Goal: Task Accomplishment & Management: Use online tool/utility

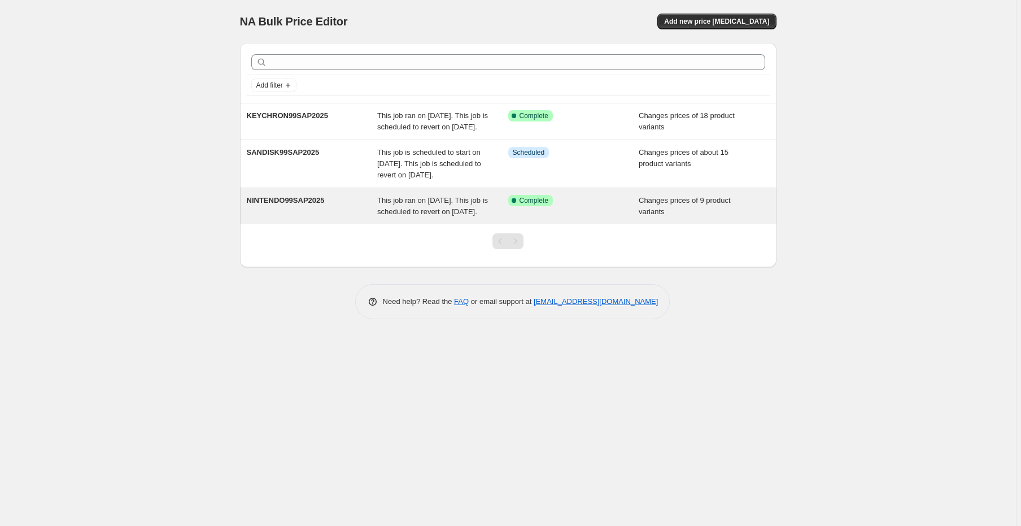
click at [556, 217] on div "Success Complete Complete" at bounding box center [573, 206] width 131 height 23
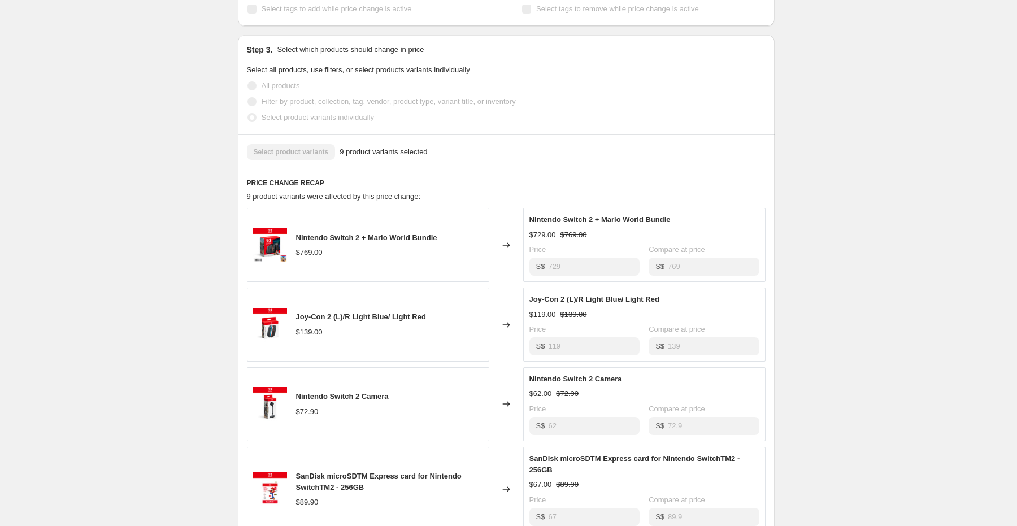
scroll to position [307, 0]
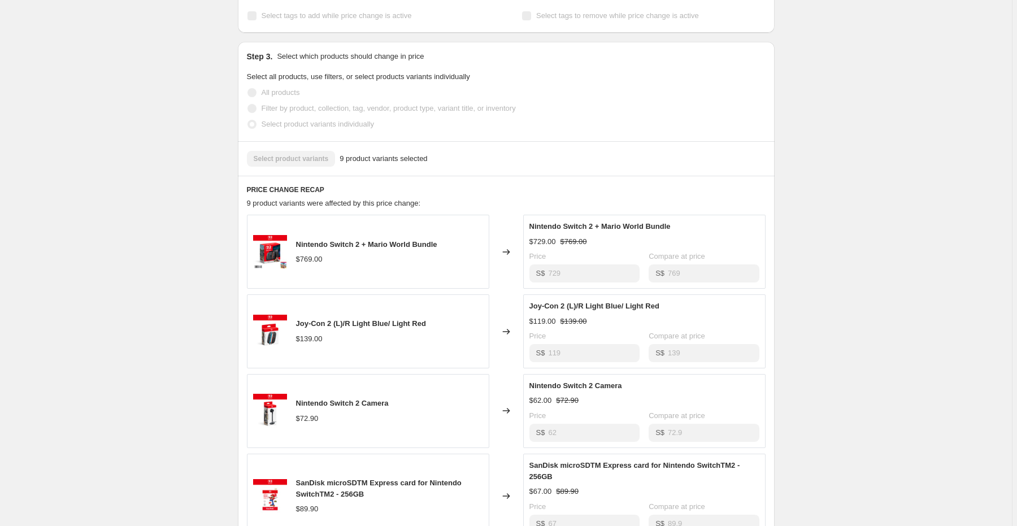
click at [587, 289] on div "Nintendo Switch 2 + Mario World Bundle $729.00 $769.00 Price S$ 729 Compare at …" at bounding box center [644, 252] width 242 height 74
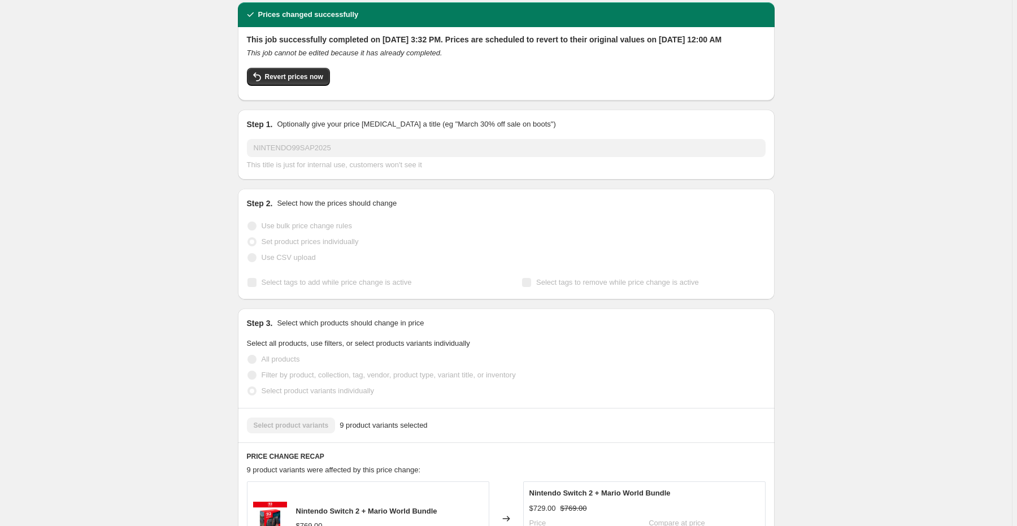
scroll to position [0, 0]
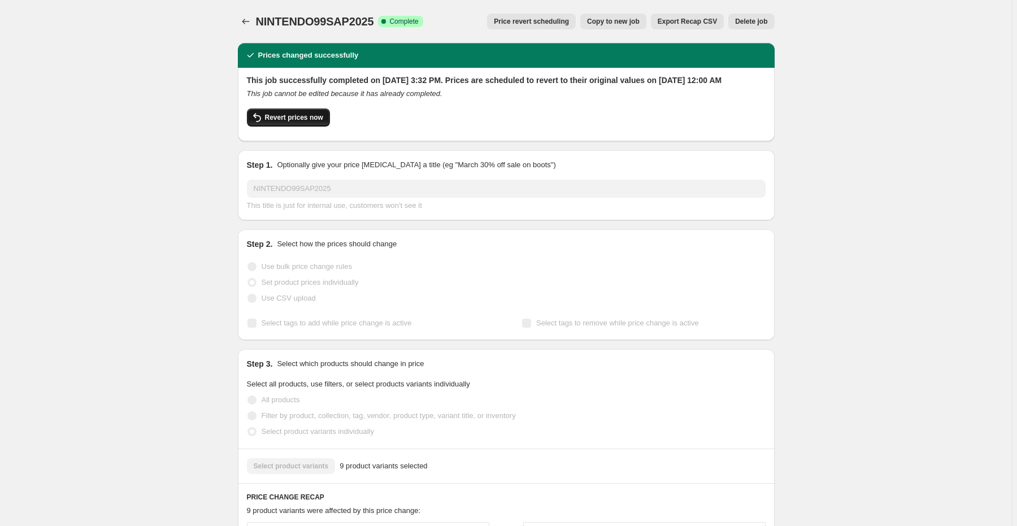
click at [296, 122] on span "Revert prices now" at bounding box center [294, 117] width 58 height 9
checkbox input "false"
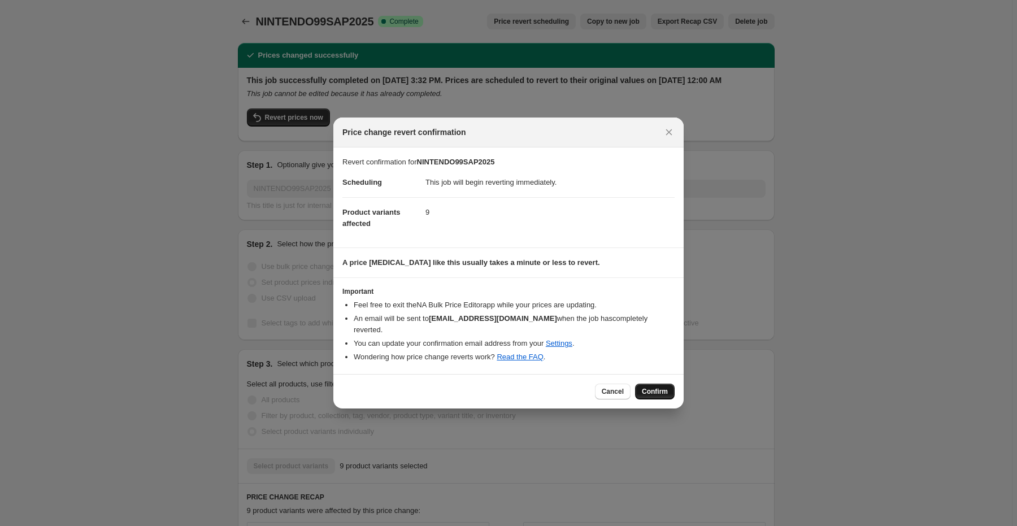
click at [663, 388] on span "Confirm" at bounding box center [655, 391] width 26 height 9
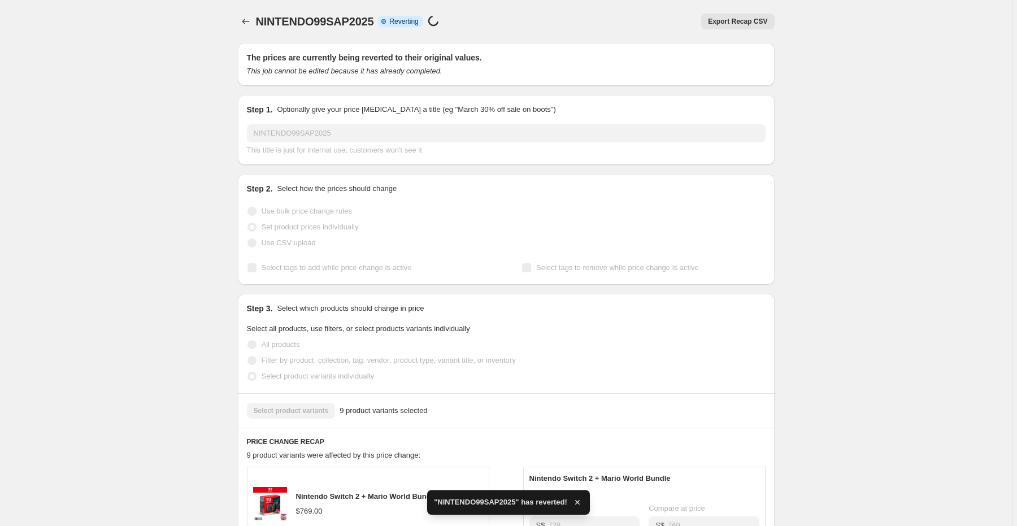
checkbox input "true"
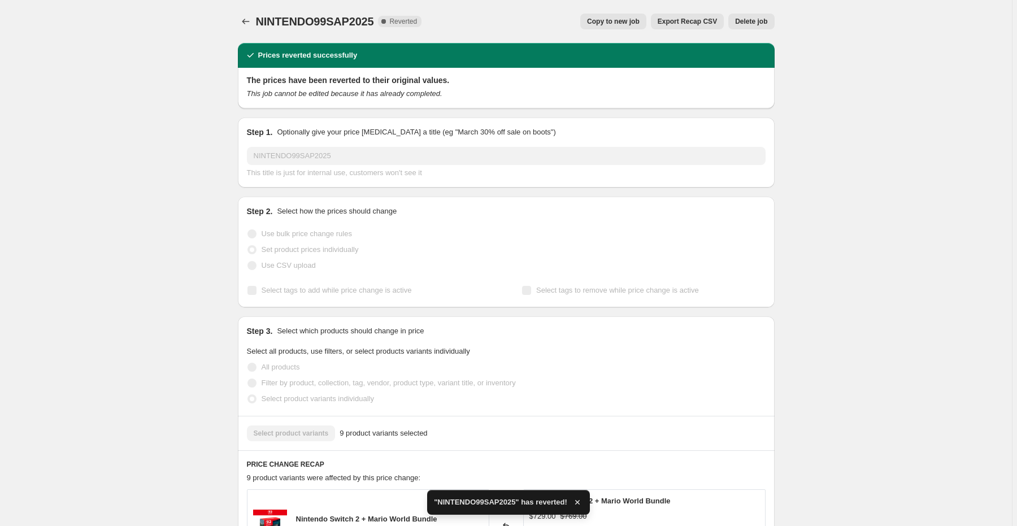
drag, startPoint x: 141, startPoint y: 335, endPoint x: 168, endPoint y: 323, distance: 29.6
click at [246, 18] on icon "Price change jobs" at bounding box center [245, 21] width 11 height 11
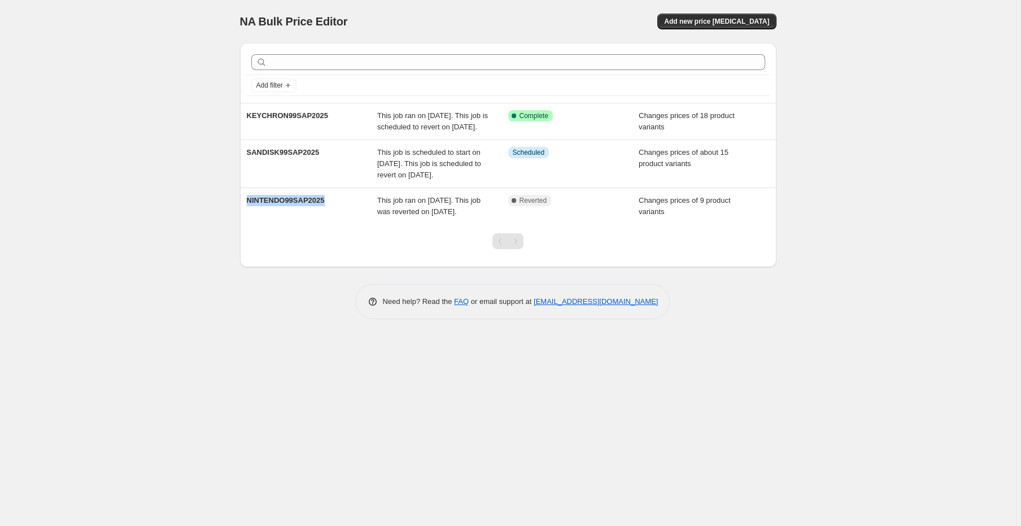
drag, startPoint x: 333, startPoint y: 223, endPoint x: 234, endPoint y: 232, distance: 99.3
click at [234, 232] on div "Add filter KEYCHRON99SAP2025 This job ran on [DATE]. This job is scheduled to r…" at bounding box center [504, 150] width 546 height 233
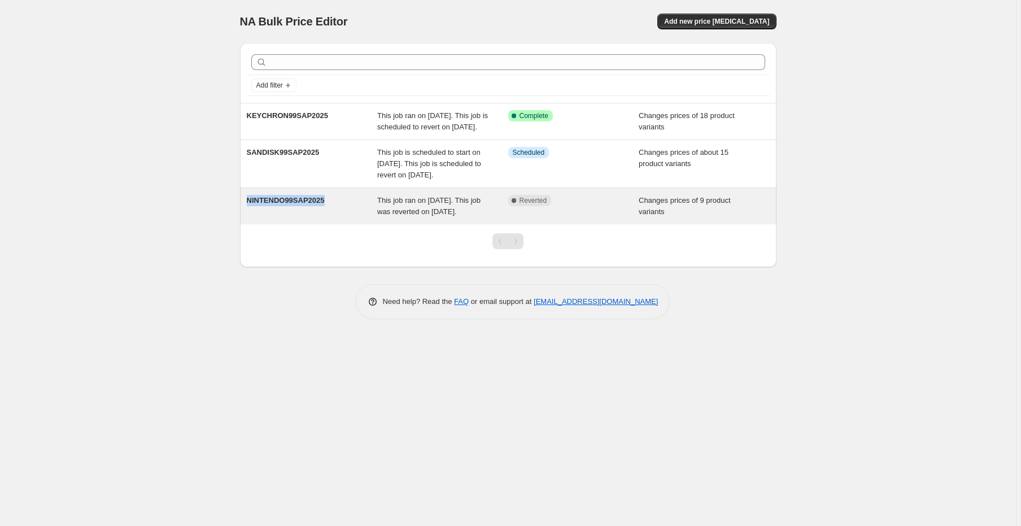
copy span "NINTENDO99SAP2025"
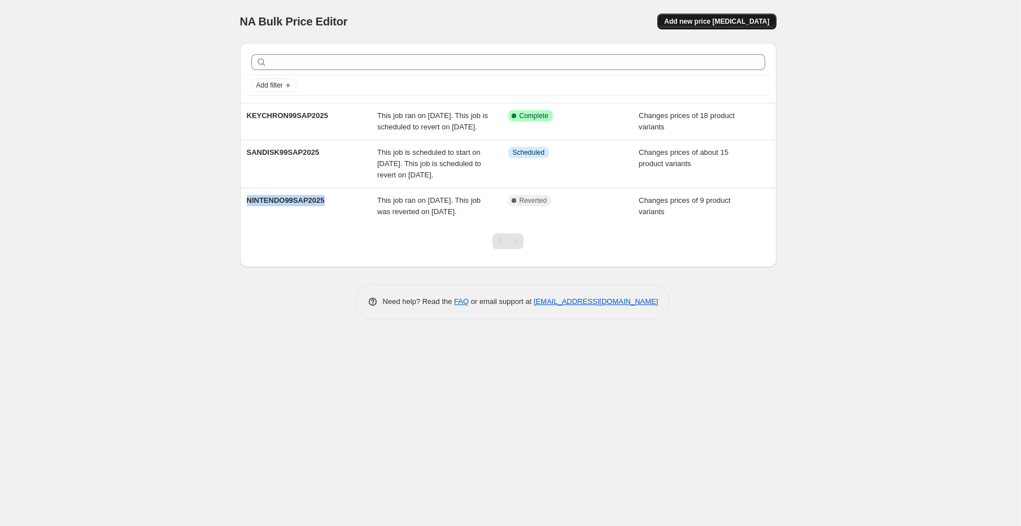
click at [706, 26] on button "Add new price [MEDICAL_DATA]" at bounding box center [716, 22] width 119 height 16
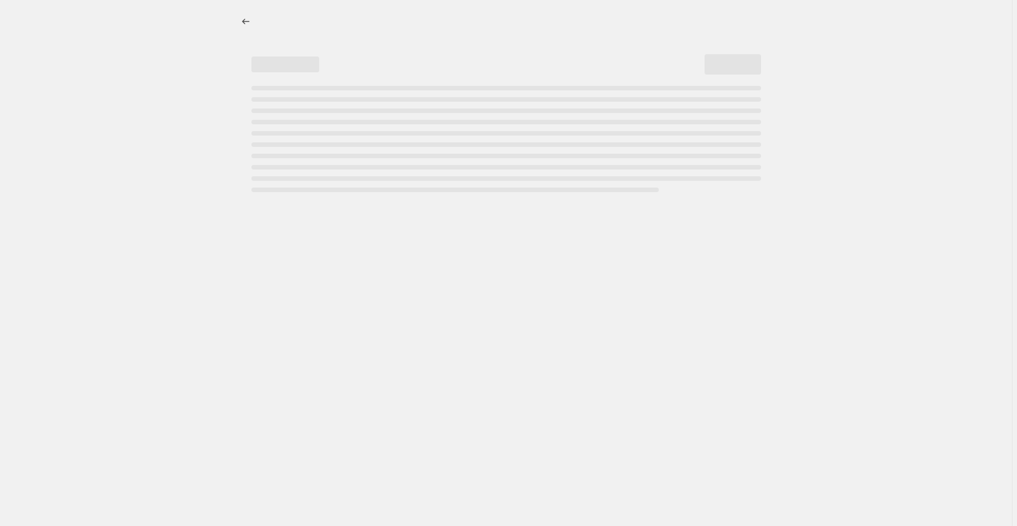
select select "percentage"
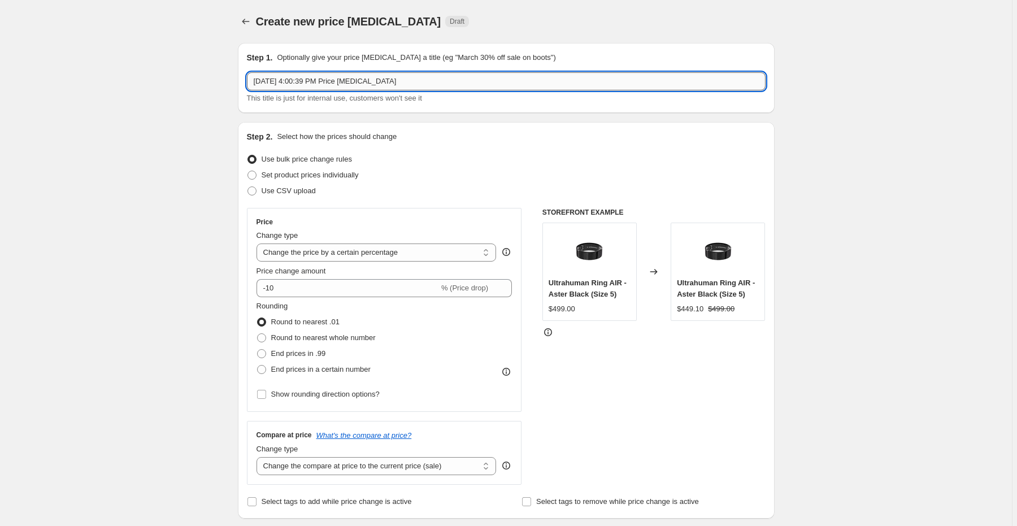
click at [357, 81] on input "[DATE] 4:00:39 PM Price [MEDICAL_DATA]" at bounding box center [506, 81] width 518 height 18
paste input "NINTENDO99SAP2025"
type input "NINTENDO99SAP2025-R2"
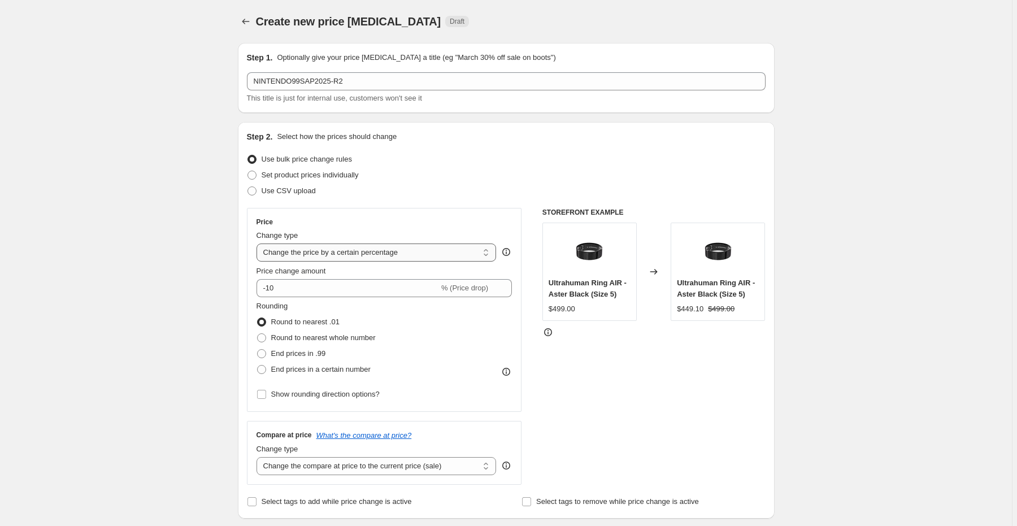
click at [415, 252] on select "Change the price to a certain amount Change the price by a certain amount Chang…" at bounding box center [376, 252] width 240 height 18
click at [414, 253] on select "Change the price to a certain amount Change the price by a certain amount Chang…" at bounding box center [376, 252] width 240 height 18
select select "to"
click at [258, 243] on select "Change the price to a certain amount Change the price by a certain amount Chang…" at bounding box center [376, 252] width 240 height 18
type input "80.00"
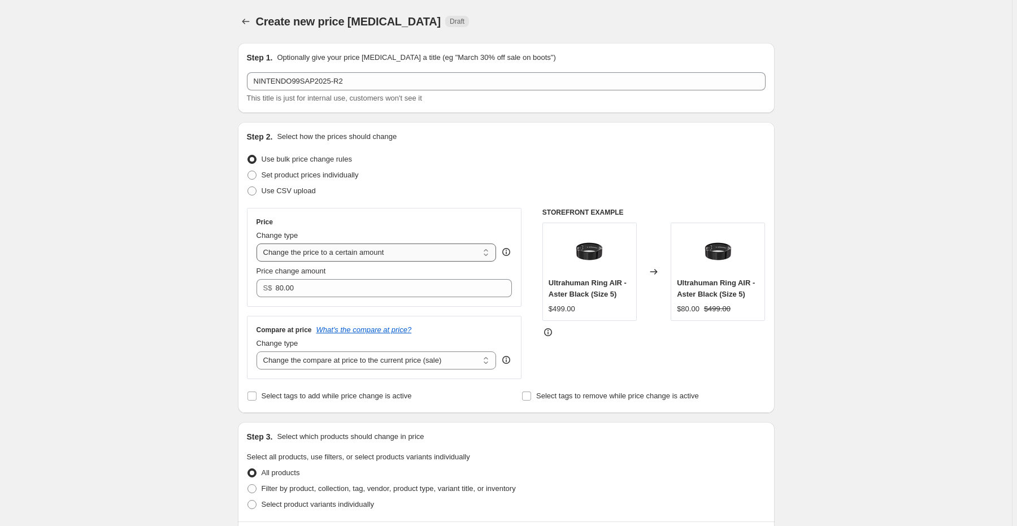
click at [388, 252] on select "Change the price to a certain amount Change the price by a certain amount Chang…" at bounding box center [376, 252] width 240 height 18
click at [249, 19] on icon "Price change jobs" at bounding box center [245, 21] width 11 height 11
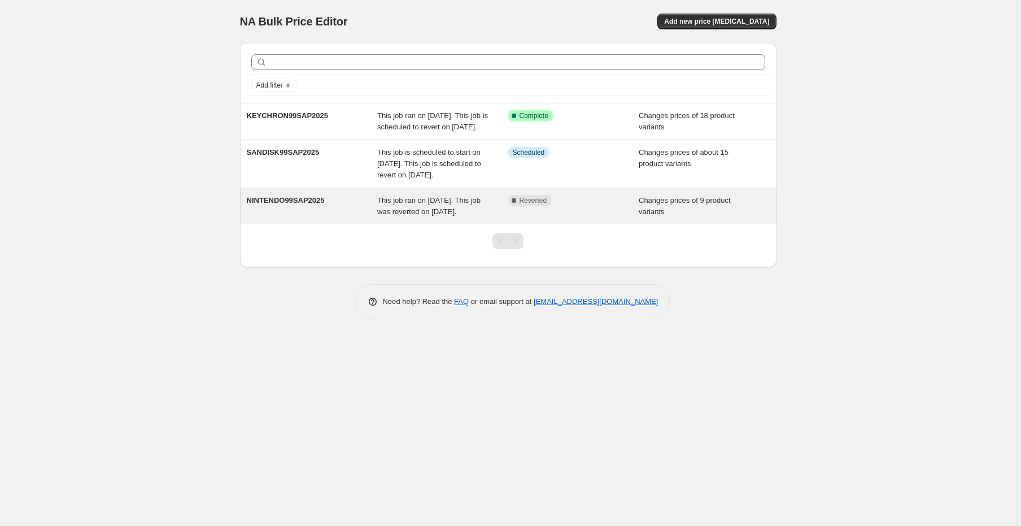
drag, startPoint x: 574, startPoint y: 227, endPoint x: 491, endPoint y: 243, distance: 85.1
click at [491, 217] on div "This job ran on [DATE]. This job was reverted on [DATE]." at bounding box center [442, 206] width 131 height 23
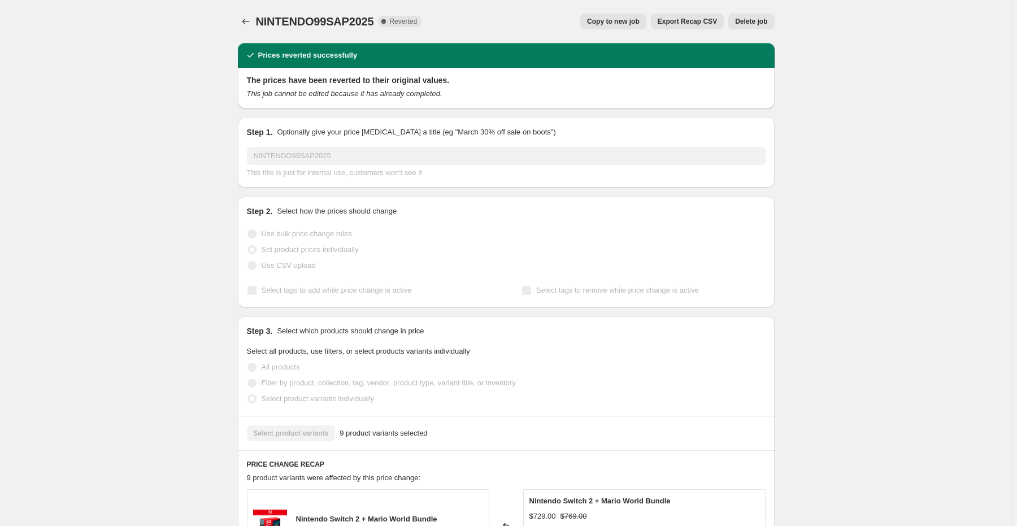
click at [604, 20] on span "Copy to new job" at bounding box center [613, 21] width 53 height 9
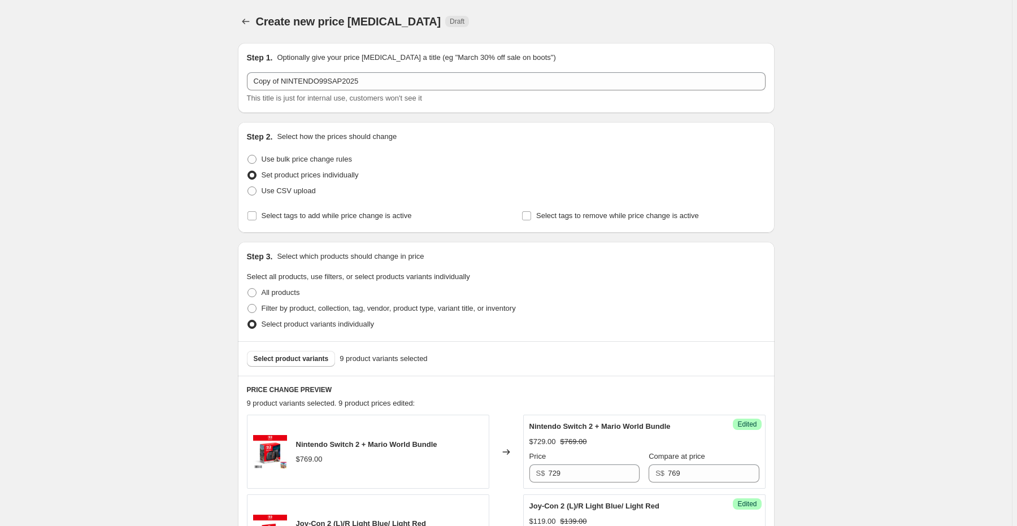
click at [359, 91] on div "Copy of NINTENDO99SAP2025 This title is just for internal use, customers won't …" at bounding box center [506, 88] width 518 height 32
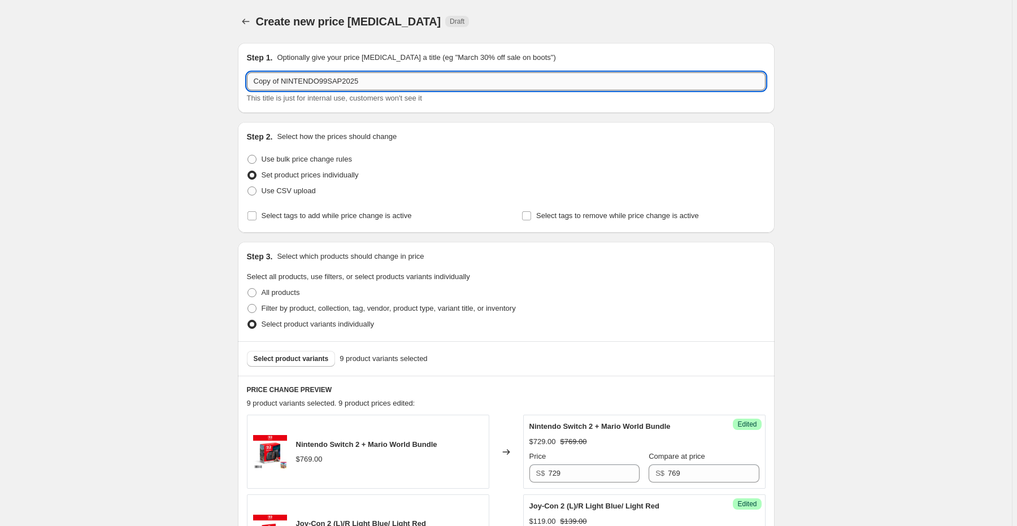
click at [358, 85] on input "Copy of NINTENDO99SAP2025" at bounding box center [506, 81] width 518 height 18
paste input "text"
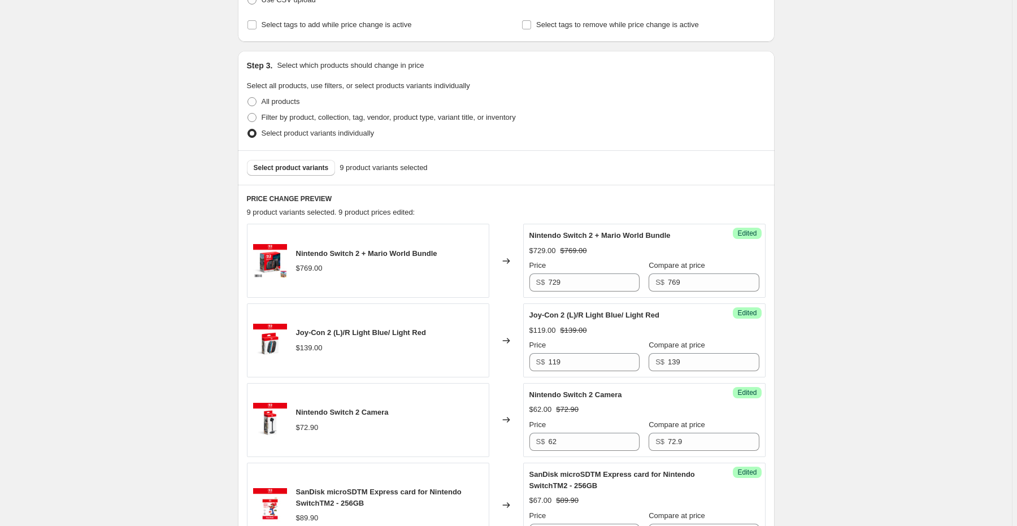
scroll to position [316, 0]
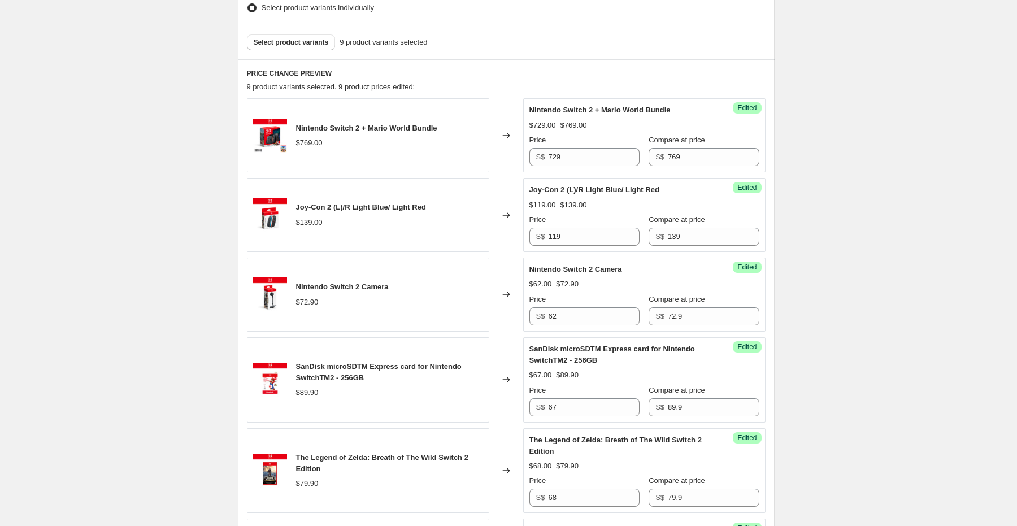
type input "NINTENDO99SAP2025-R2"
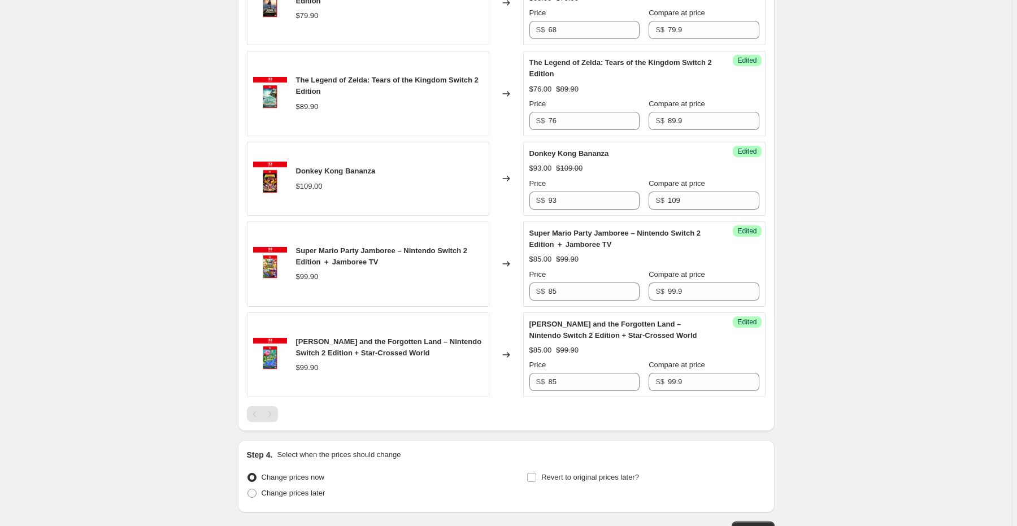
scroll to position [862, 0]
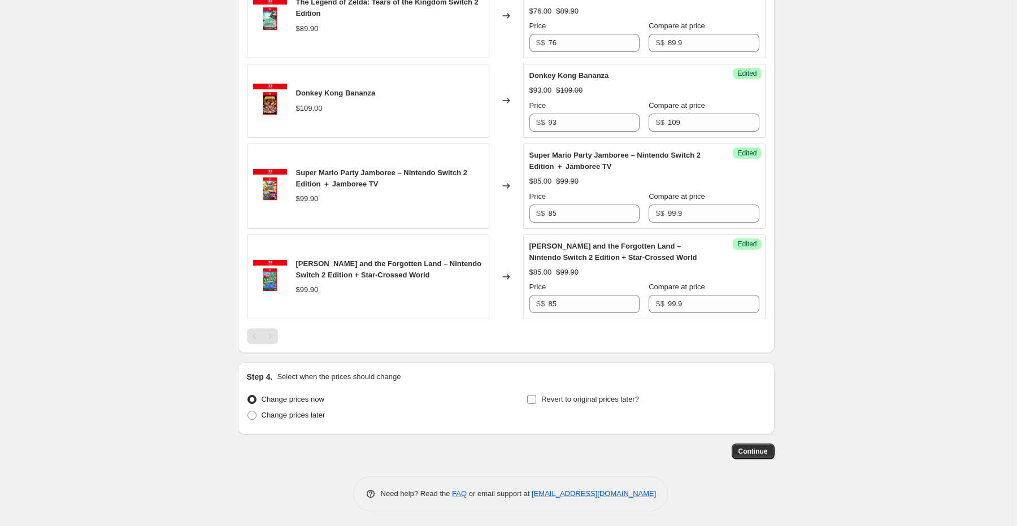
click at [540, 396] on label "Revert to original prices later?" at bounding box center [582, 399] width 112 height 16
click at [536, 396] on input "Revert to original prices later?" at bounding box center [531, 399] width 9 height 9
checkbox input "true"
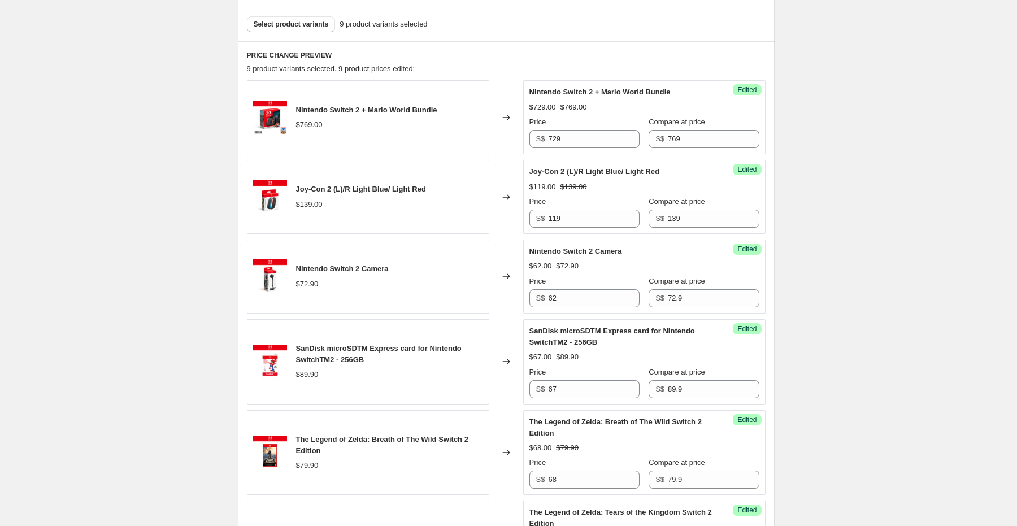
scroll to position [332, 0]
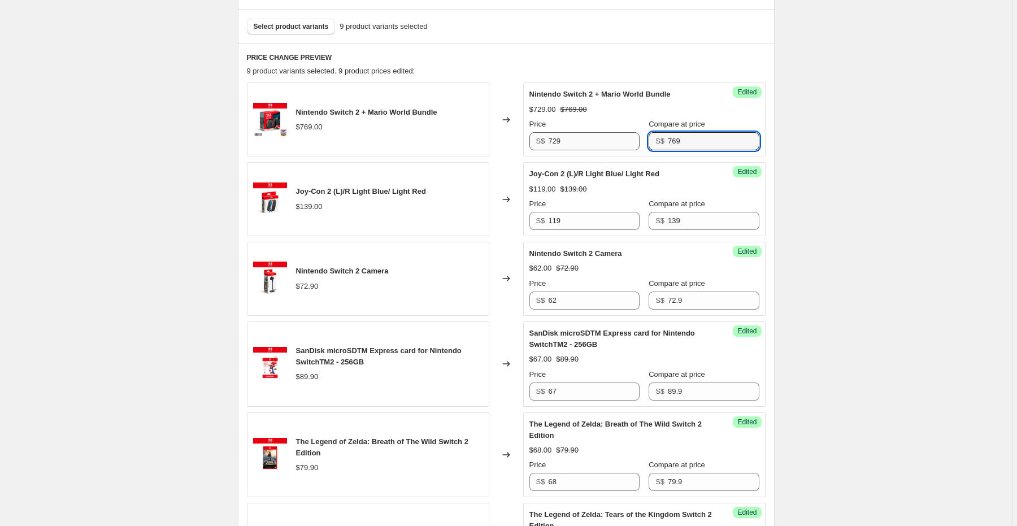
drag, startPoint x: 679, startPoint y: 144, endPoint x: 624, endPoint y: 143, distance: 55.9
click at [624, 143] on div "Price S$ 729 Compare at price S$ 769" at bounding box center [644, 135] width 230 height 32
click at [617, 184] on div "Nintendo Switch 2 + Mario World Bundle $769.00 Changed to Success Edited Ninten…" at bounding box center [506, 465] width 518 height 766
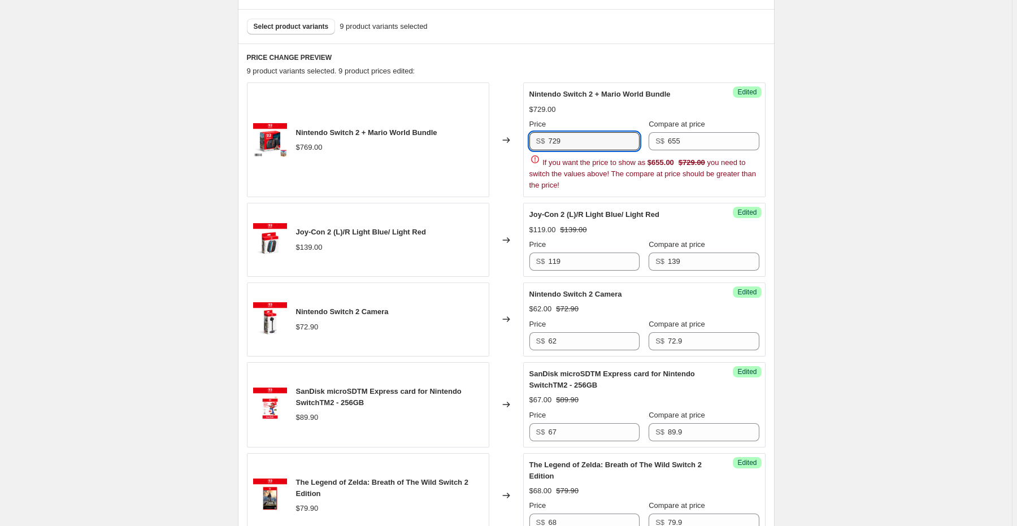
drag, startPoint x: 590, startPoint y: 145, endPoint x: 496, endPoint y: 145, distance: 93.2
click at [496, 145] on div "Nintendo Switch 2 + Mario World Bundle $769.00 Changed to Success Edited Ninten…" at bounding box center [506, 139] width 518 height 115
click at [683, 143] on input "655" at bounding box center [713, 141] width 91 height 18
paste input "729"
type input "729"
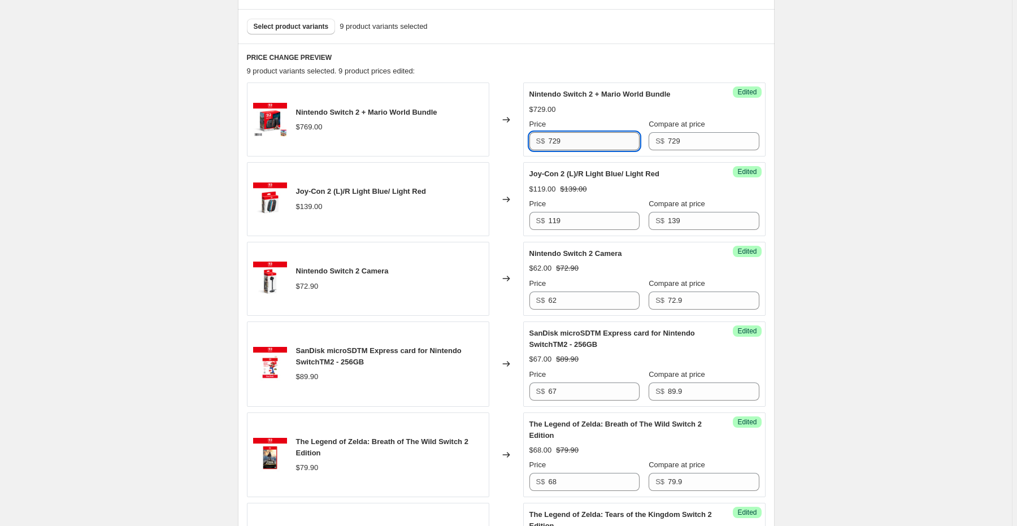
click at [577, 143] on input "729" at bounding box center [593, 141] width 91 height 18
drag, startPoint x: 577, startPoint y: 143, endPoint x: 506, endPoint y: 145, distance: 71.2
click at [506, 145] on div "Nintendo Switch 2 + Mario World Bundle $769.00 Changed to Success Edited Ninten…" at bounding box center [506, 119] width 518 height 74
type input "655"
click at [630, 106] on div "$655.00 $729.00" at bounding box center [644, 109] width 230 height 11
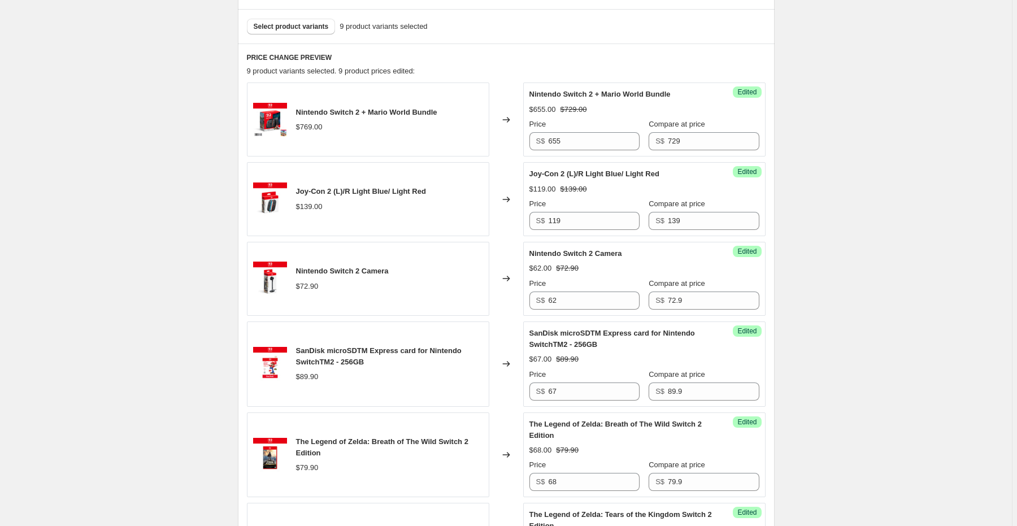
click at [612, 204] on div "Price" at bounding box center [584, 203] width 110 height 11
drag, startPoint x: 618, startPoint y: 223, endPoint x: 514, endPoint y: 223, distance: 104.5
click at [514, 223] on div "Joy-Con 2 (L)/R Light Blue/ Light Red $139.00 Changed to Success Edited Joy-Con…" at bounding box center [506, 199] width 518 height 74
type input "105"
click at [474, 235] on div "Joy-Con 2 (L)/R Light Blue/ Light Red $139.00" at bounding box center [368, 199] width 242 height 74
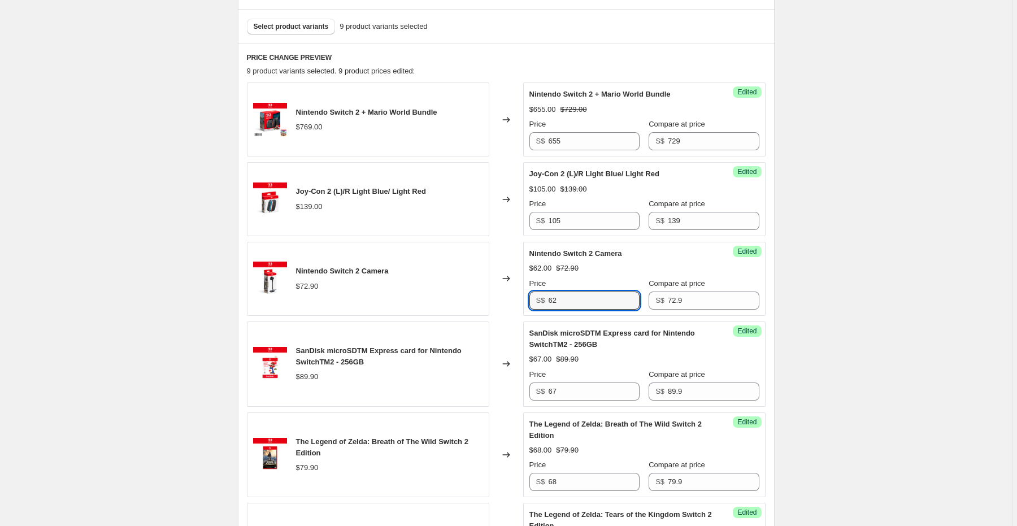
drag, startPoint x: 565, startPoint y: 304, endPoint x: 521, endPoint y: 303, distance: 43.5
click at [521, 303] on div "Nintendo Switch 2 Camera $72.90 Changed to Success Edited Nintendo Switch 2 Cam…" at bounding box center [506, 279] width 518 height 74
type input "58"
click at [459, 305] on div "Nintendo Switch 2 Camera $72.90" at bounding box center [368, 279] width 242 height 74
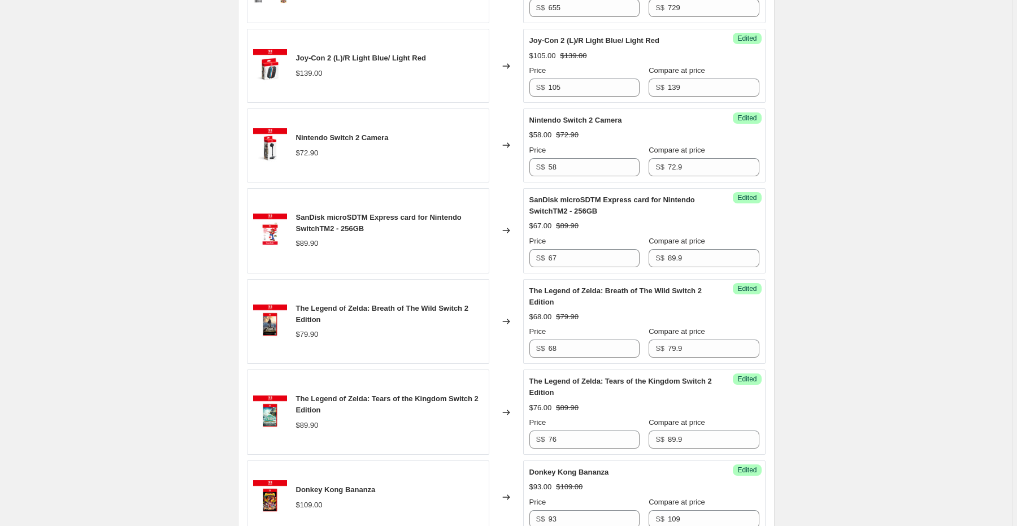
scroll to position [468, 0]
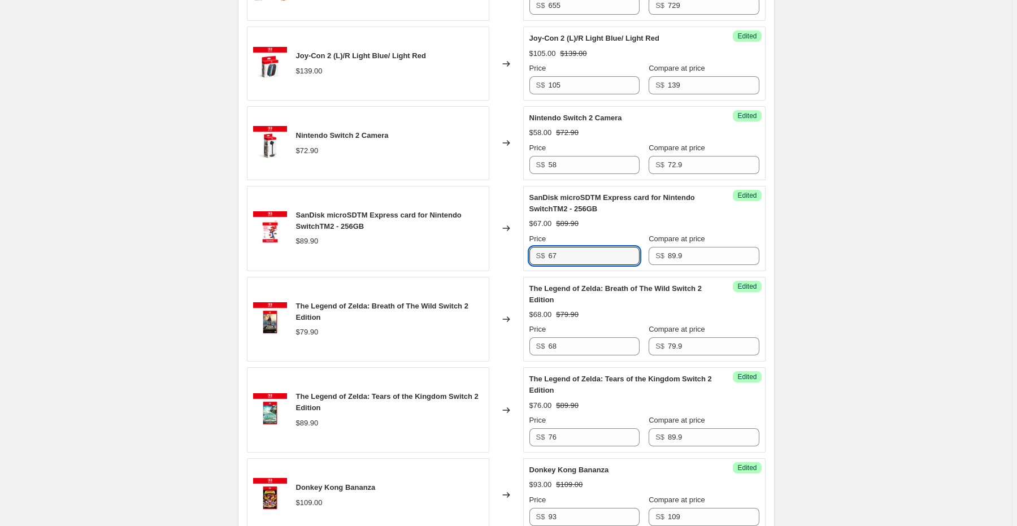
drag, startPoint x: 569, startPoint y: 255, endPoint x: 528, endPoint y: 255, distance: 41.2
click at [528, 255] on div "Success Edited SanDisk microSDTM Express card for Nintendo SwitchTM2 - 256GB $6…" at bounding box center [644, 228] width 242 height 85
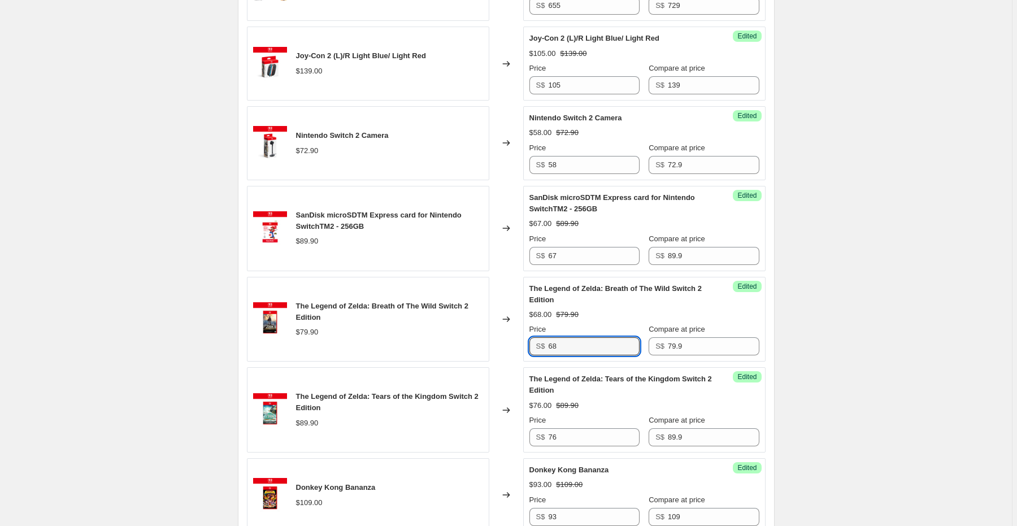
drag, startPoint x: 580, startPoint y: 346, endPoint x: 512, endPoint y: 346, distance: 68.3
click at [512, 346] on div "The Legend of Zelda: Breath of The Wild Switch 2 Edition $79.90 Changed to Succ…" at bounding box center [506, 319] width 518 height 85
type input "60"
click at [476, 352] on div "The Legend of Zelda: Breath of The Wild Switch 2 Edition $79.90" at bounding box center [368, 319] width 242 height 85
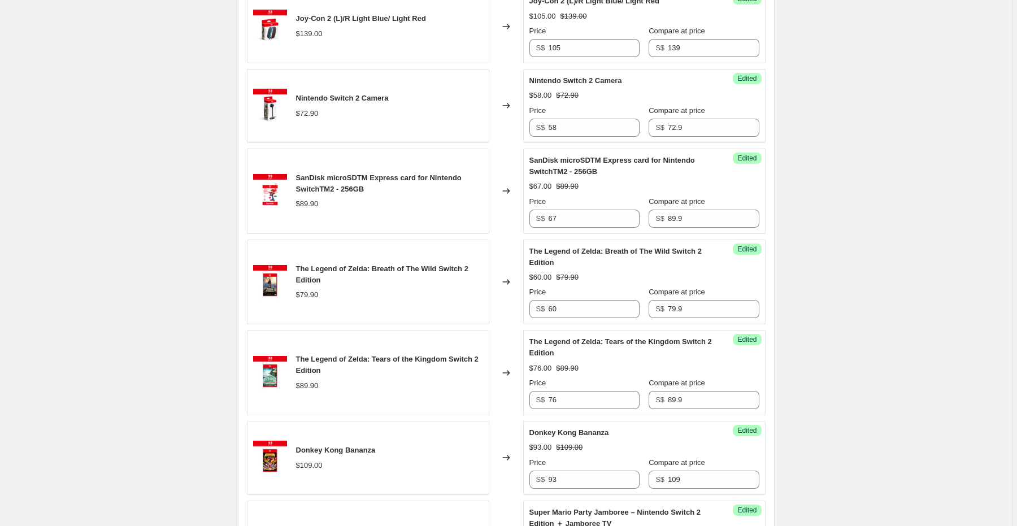
scroll to position [603, 0]
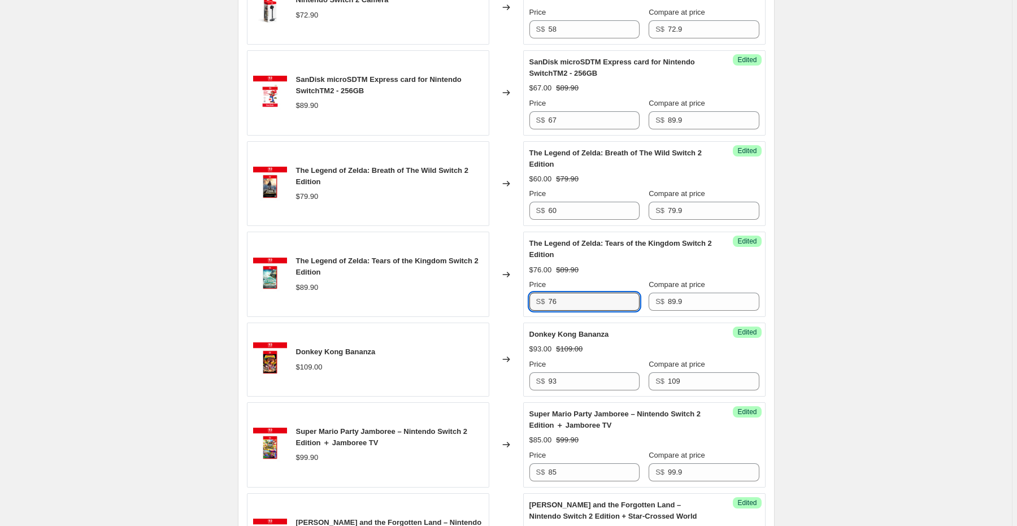
drag, startPoint x: 567, startPoint y: 302, endPoint x: 525, endPoint y: 302, distance: 41.8
click at [525, 302] on div "Success Edited The Legend of Zelda: Tears of the Kingdom Switch 2 Edition $76.0…" at bounding box center [644, 274] width 242 height 85
type input "67"
click at [505, 305] on div "Changed to" at bounding box center [506, 274] width 34 height 85
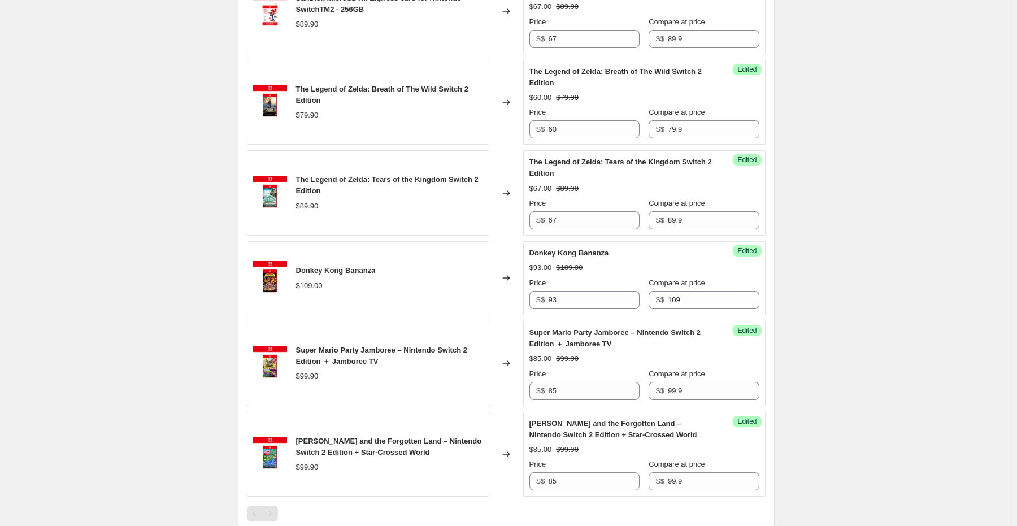
scroll to position [694, 0]
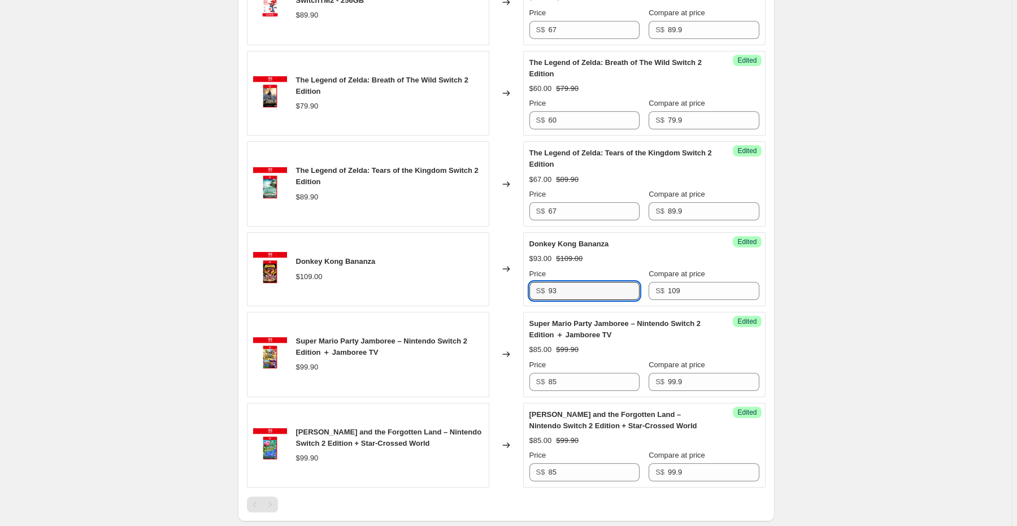
drag, startPoint x: 572, startPoint y: 289, endPoint x: 509, endPoint y: 289, distance: 62.7
click at [513, 289] on div "Donkey Kong Bananza $109.00 Changed to Success Edited Donkey Kong Bananza $93.0…" at bounding box center [506, 269] width 518 height 74
type input "82"
click at [506, 287] on div "Changed to" at bounding box center [506, 269] width 34 height 74
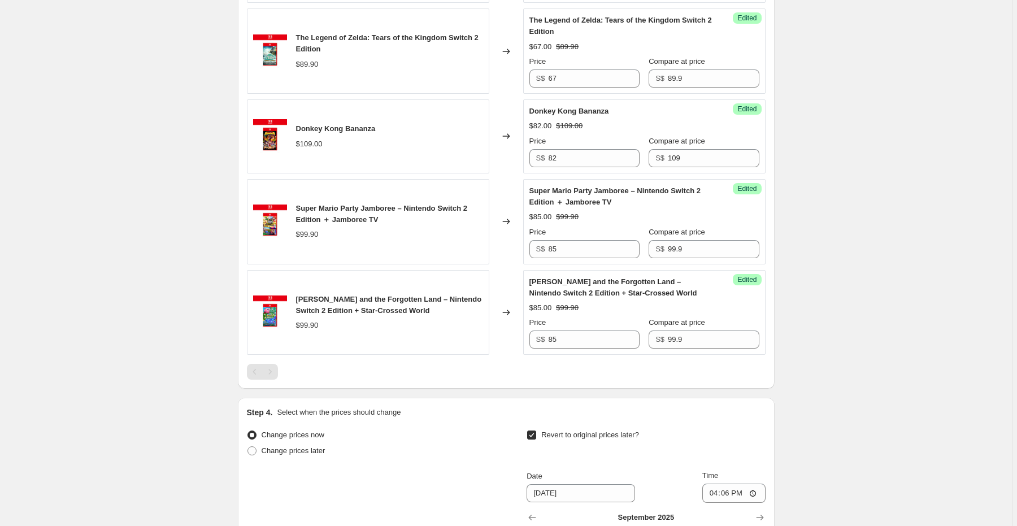
scroll to position [829, 0]
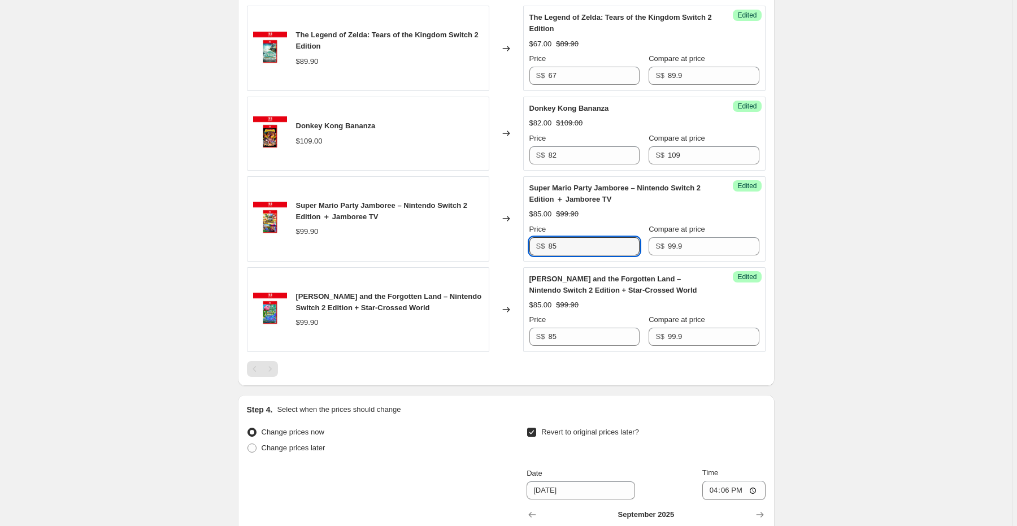
drag, startPoint x: 572, startPoint y: 242, endPoint x: 535, endPoint y: 237, distance: 36.4
click at [535, 237] on div "S$ 85" at bounding box center [584, 246] width 110 height 18
type input "75"
click at [531, 361] on div at bounding box center [506, 369] width 518 height 16
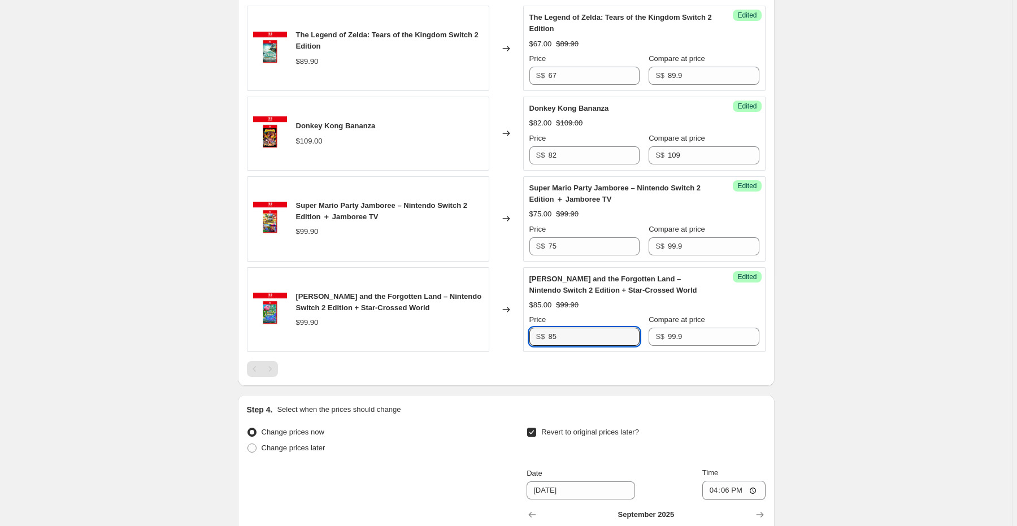
drag, startPoint x: 543, startPoint y: 339, endPoint x: 520, endPoint y: 343, distance: 23.4
click at [521, 342] on div "[PERSON_NAME] and the Forgotten Land – Nintendo Switch 2 Edition + Star-Crossed…" at bounding box center [506, 309] width 518 height 85
type input "75"
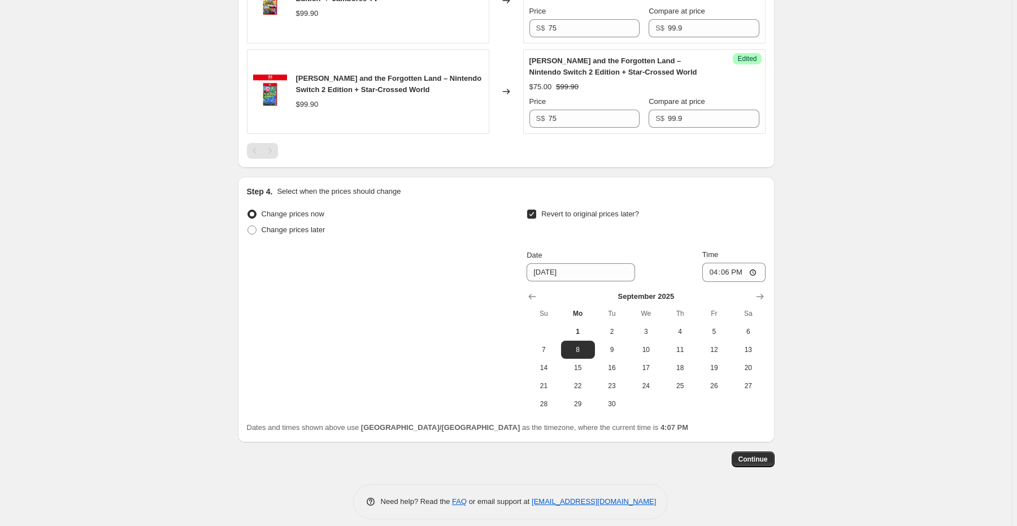
scroll to position [1055, 0]
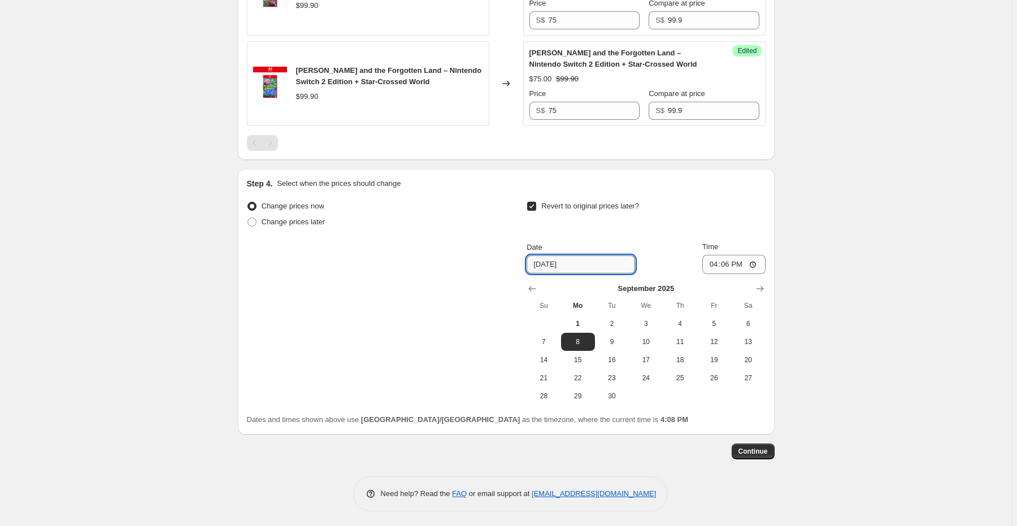
click at [588, 262] on input "[DATE]" at bounding box center [580, 264] width 108 height 18
click at [539, 270] on input "[DATE]" at bounding box center [580, 264] width 108 height 18
click at [688, 337] on span "11" at bounding box center [679, 341] width 25 height 9
type input "[DATE]"
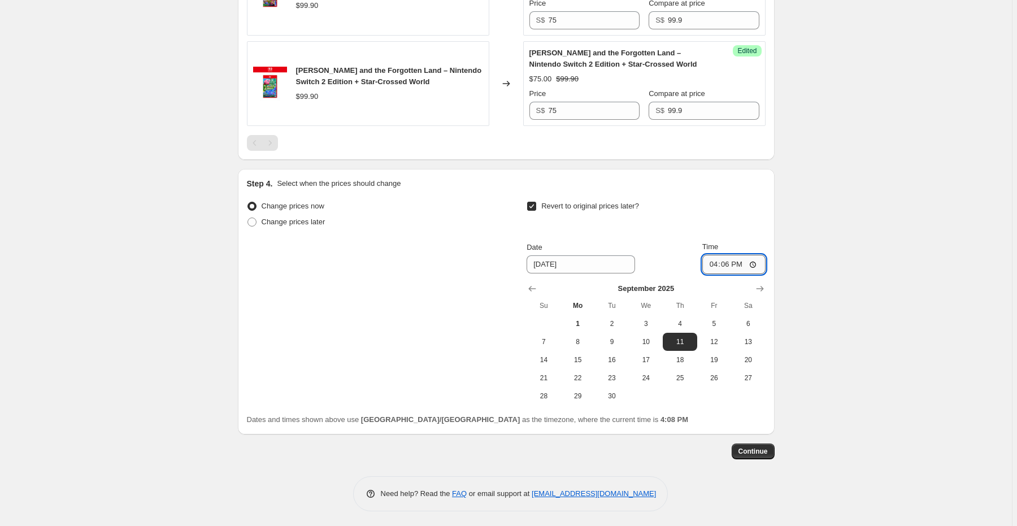
click at [725, 266] on input "16:06" at bounding box center [733, 264] width 63 height 19
click at [714, 263] on input "16:06" at bounding box center [733, 264] width 63 height 19
type input "23:59"
click at [748, 452] on span "Continue" at bounding box center [752, 451] width 29 height 9
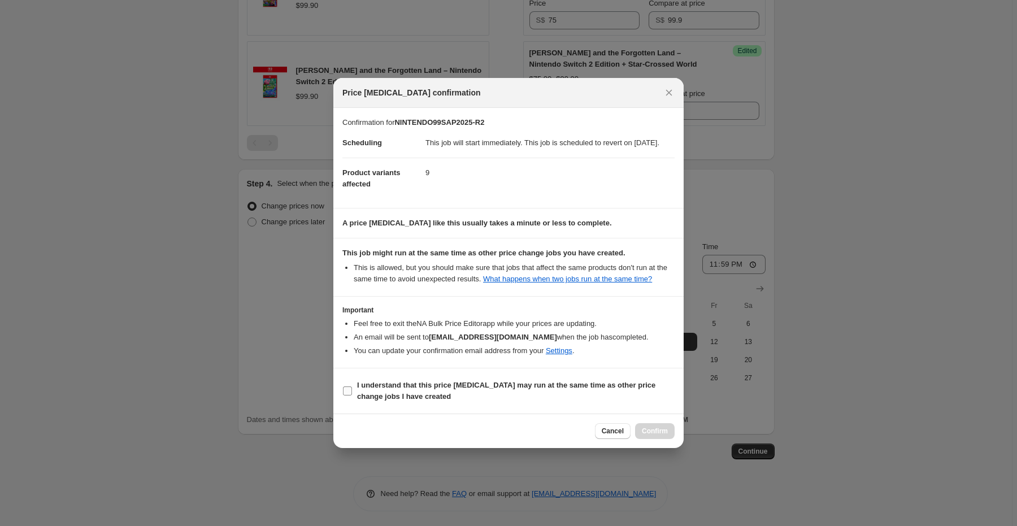
drag, startPoint x: 349, startPoint y: 399, endPoint x: 371, endPoint y: 404, distance: 22.5
click at [349, 395] on input "I understand that this price [MEDICAL_DATA] may run at the same time as other p…" at bounding box center [347, 390] width 9 height 9
checkbox input "true"
click at [646, 435] on span "Confirm" at bounding box center [655, 430] width 26 height 9
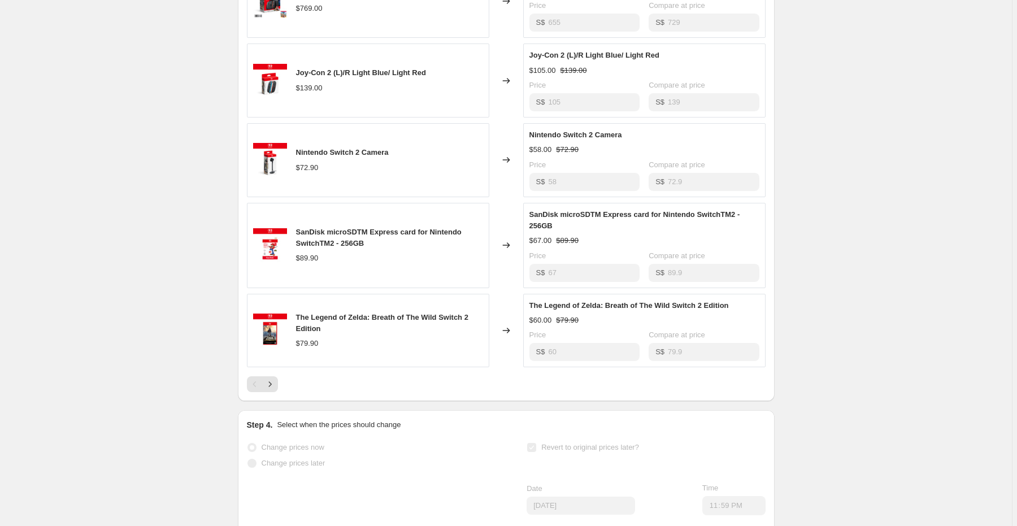
scroll to position [587, 0]
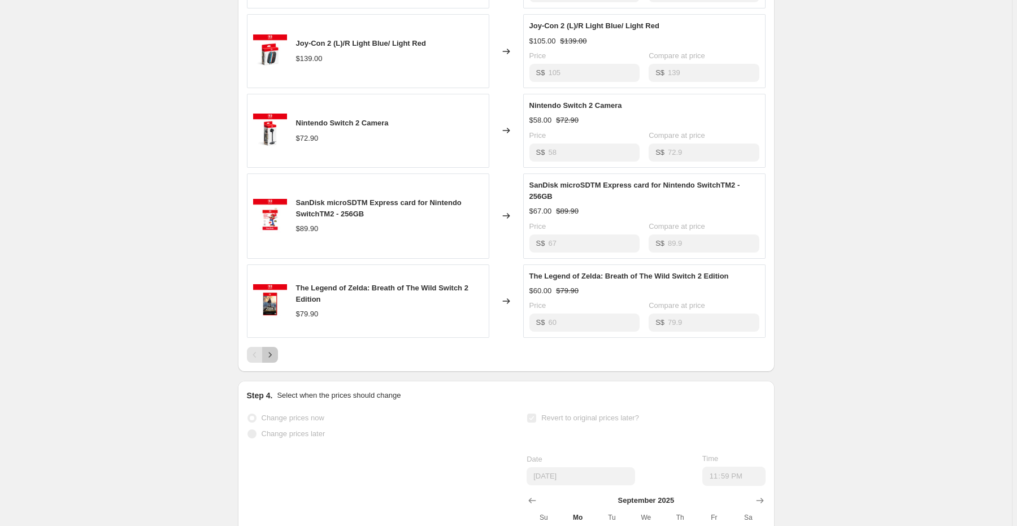
click at [274, 360] on icon "Next" at bounding box center [269, 354] width 11 height 11
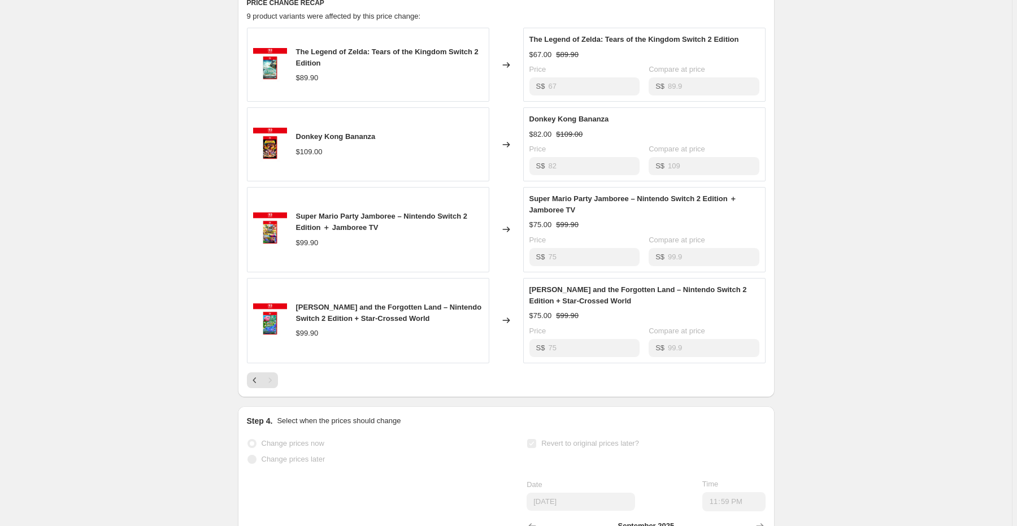
scroll to position [452, 0]
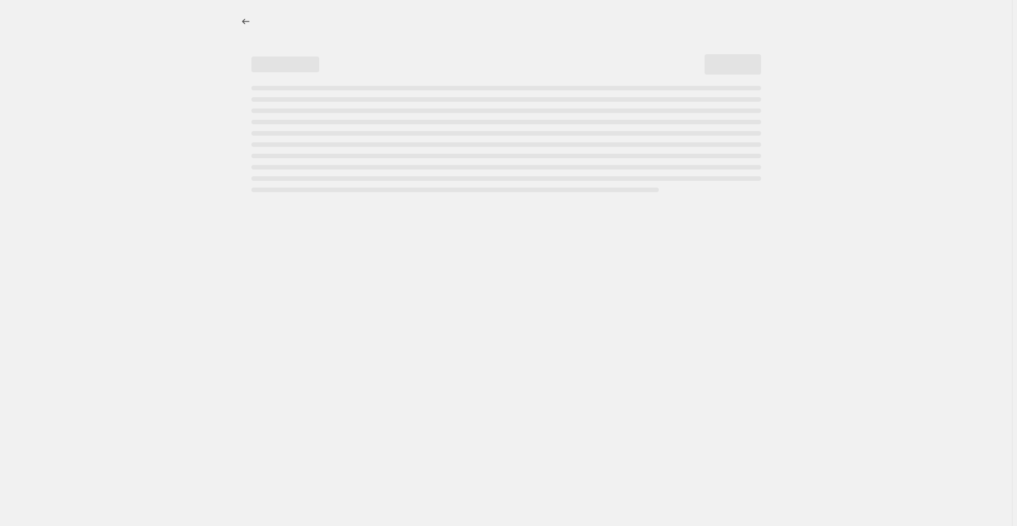
select select "percentage"
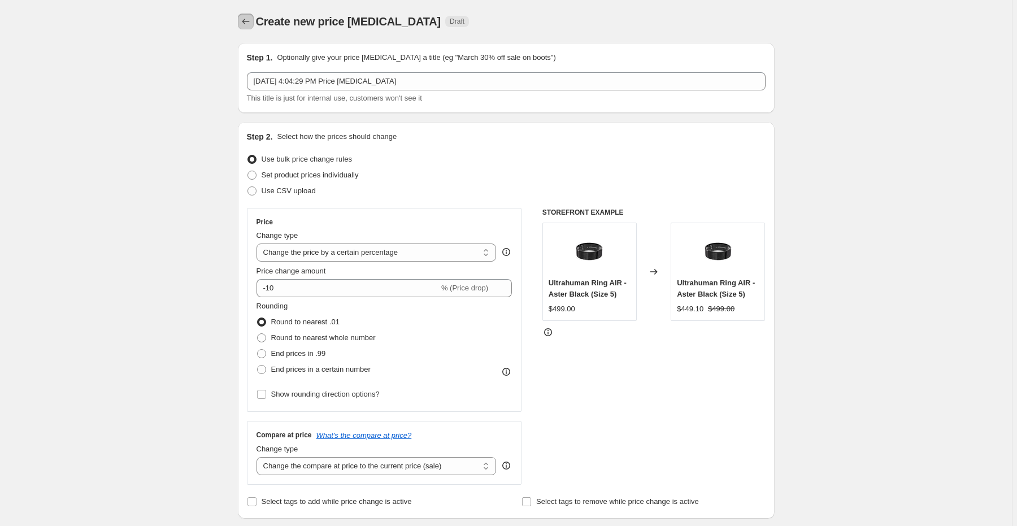
click at [250, 23] on icon "Price change jobs" at bounding box center [245, 21] width 11 height 11
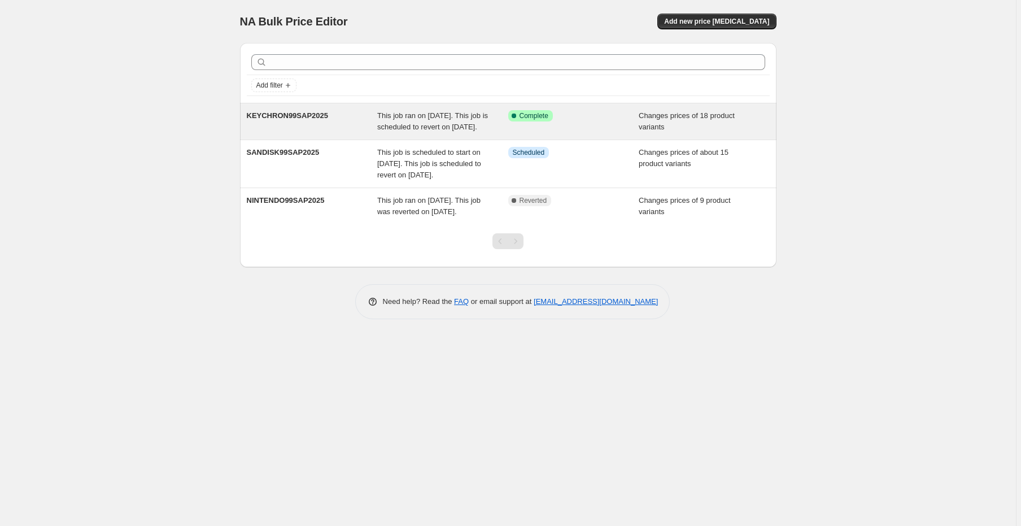
click at [593, 133] on div "Success Complete Complete" at bounding box center [573, 121] width 131 height 23
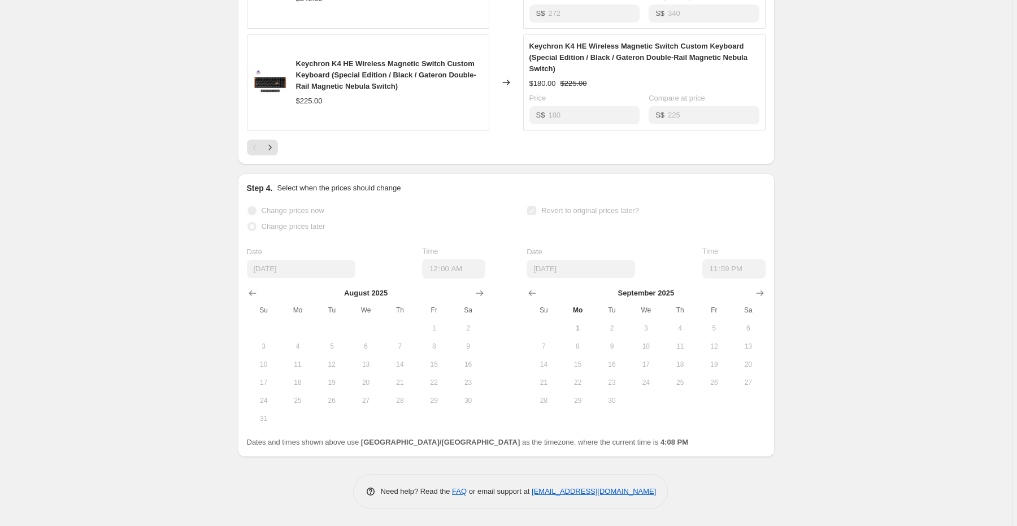
scroll to position [906, 0]
